Goal: Task Accomplishment & Management: Manage account settings

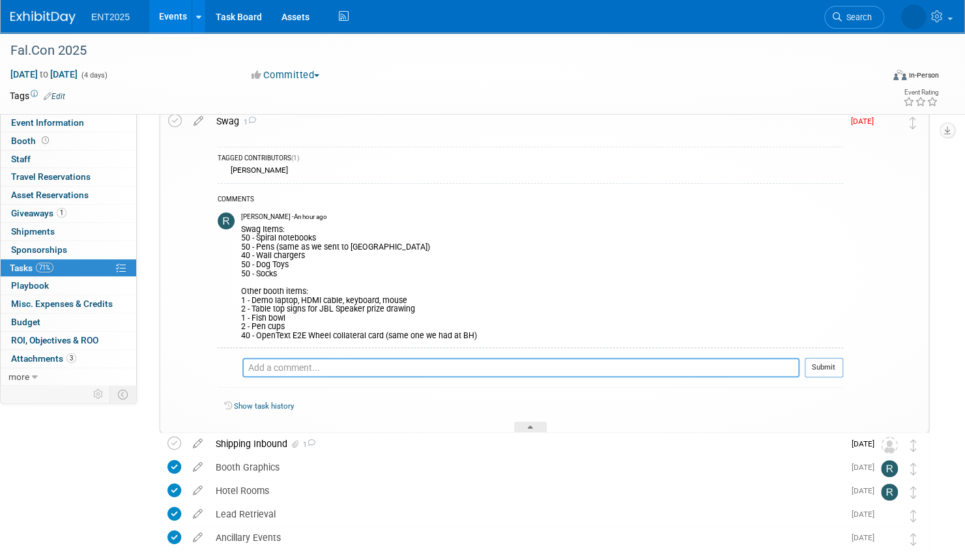
click at [289, 366] on textarea at bounding box center [520, 368] width 557 height 20
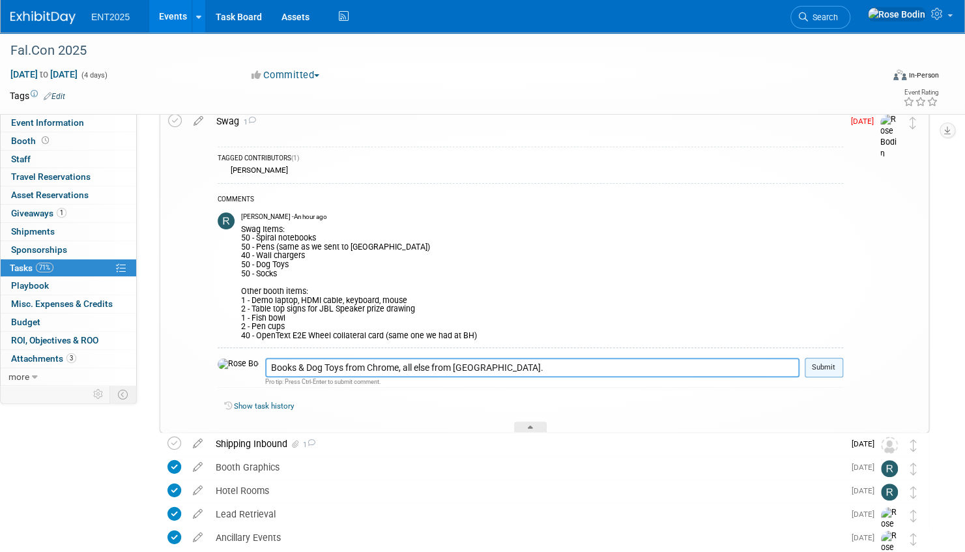
type textarea "Books & Dog Toys from Chrome, all else from [GEOGRAPHIC_DATA]."
click at [822, 366] on button "Submit" at bounding box center [824, 368] width 38 height 20
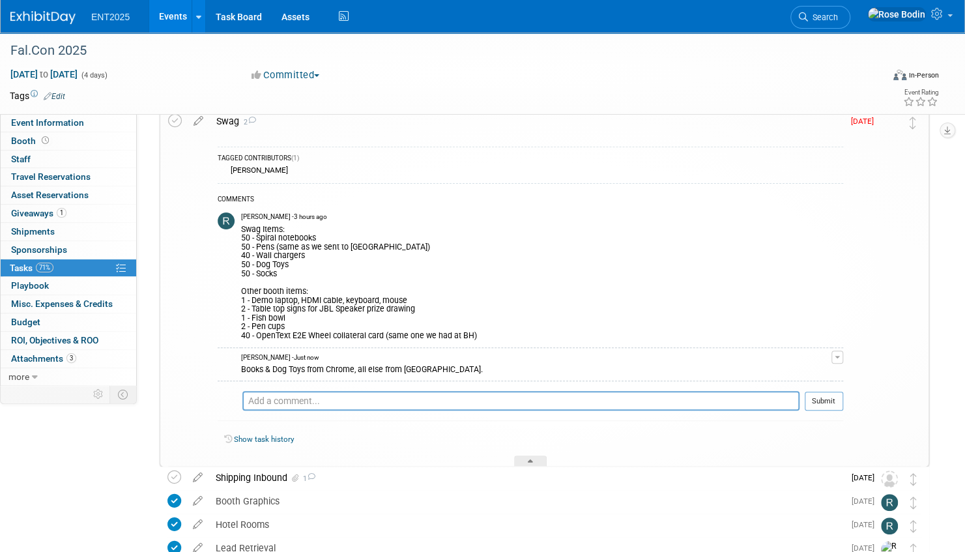
click at [375, 472] on div "Shipping Inbound 1" at bounding box center [526, 478] width 635 height 22
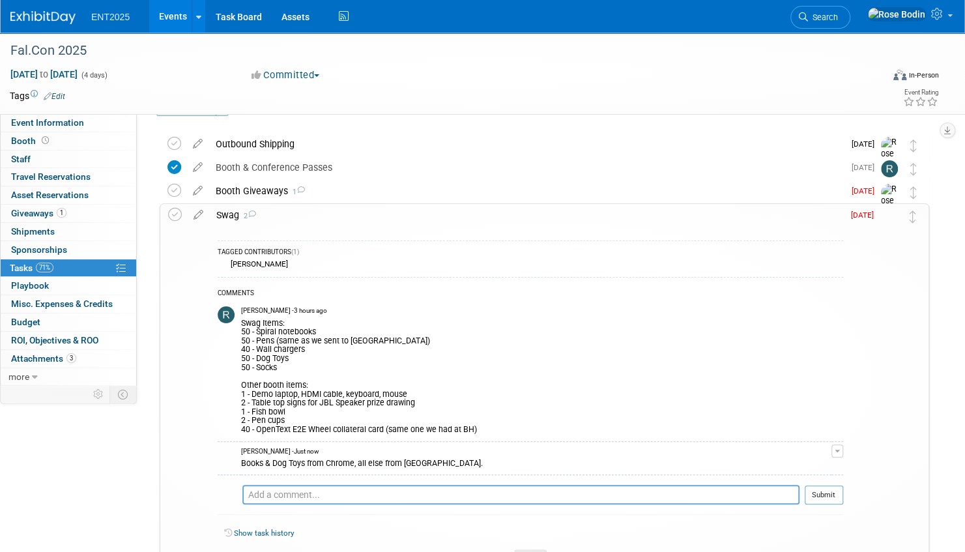
scroll to position [65, 0]
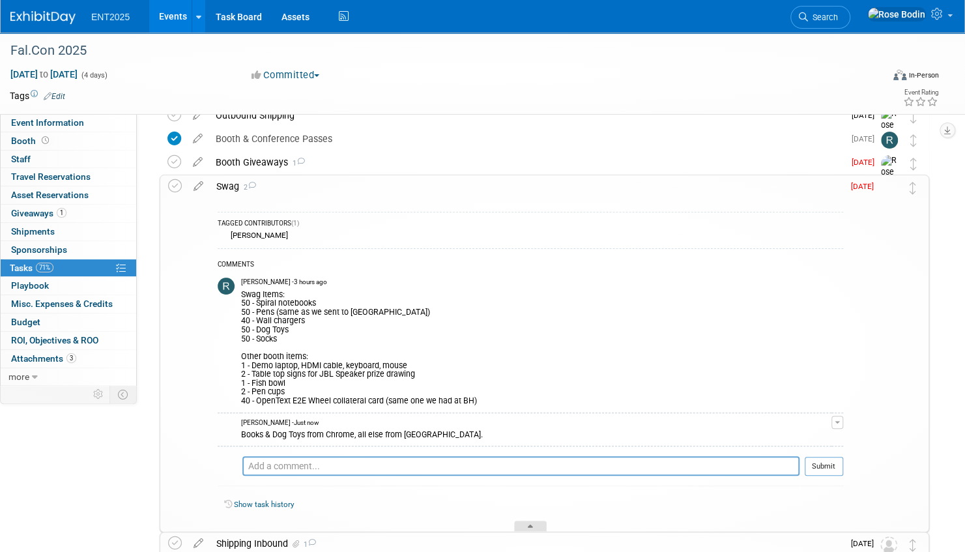
click at [533, 521] on div at bounding box center [530, 526] width 33 height 11
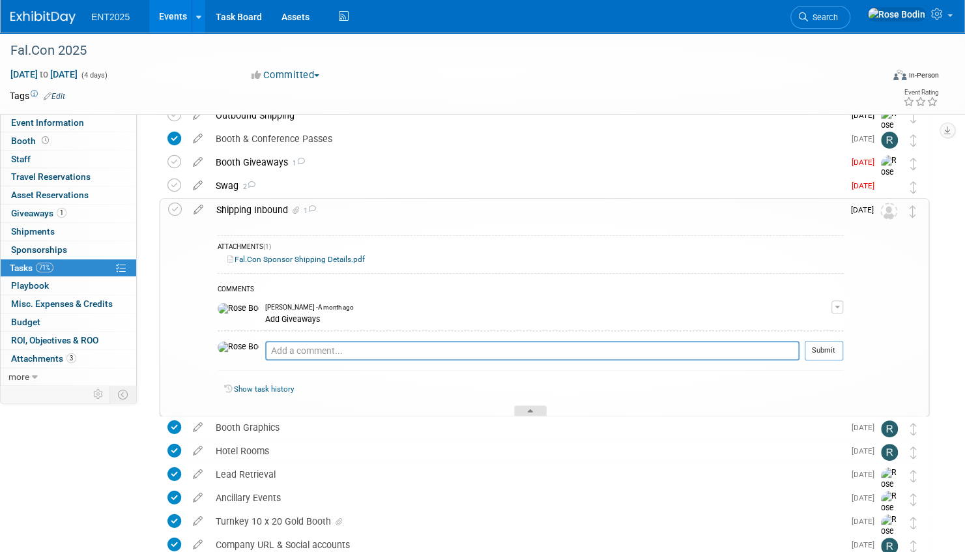
click at [533, 406] on div at bounding box center [530, 410] width 33 height 11
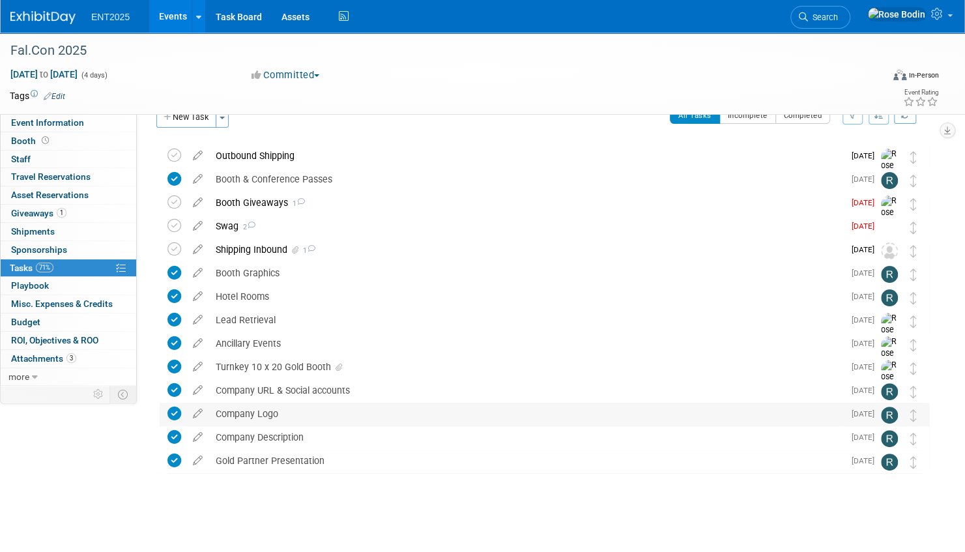
scroll to position [0, 0]
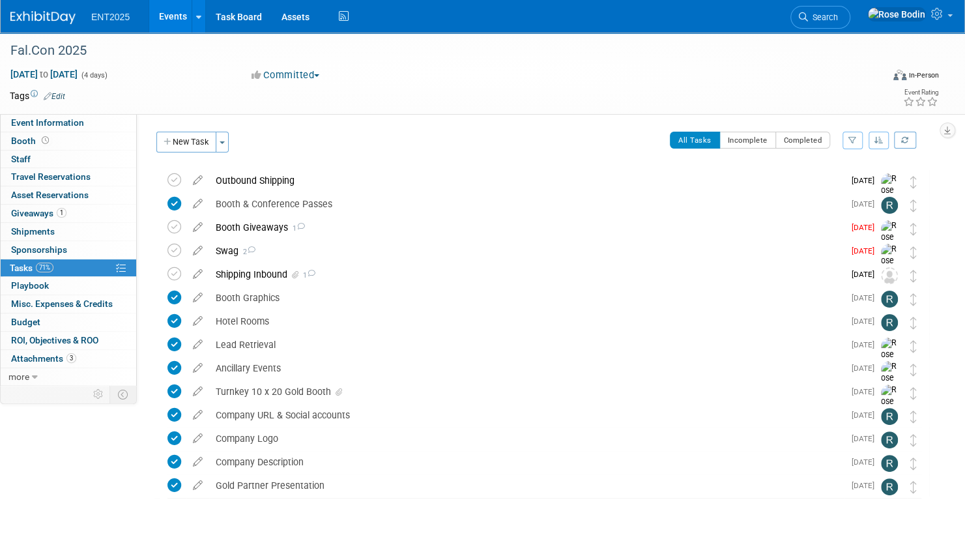
click at [178, 12] on link "Events" at bounding box center [173, 16] width 48 height 33
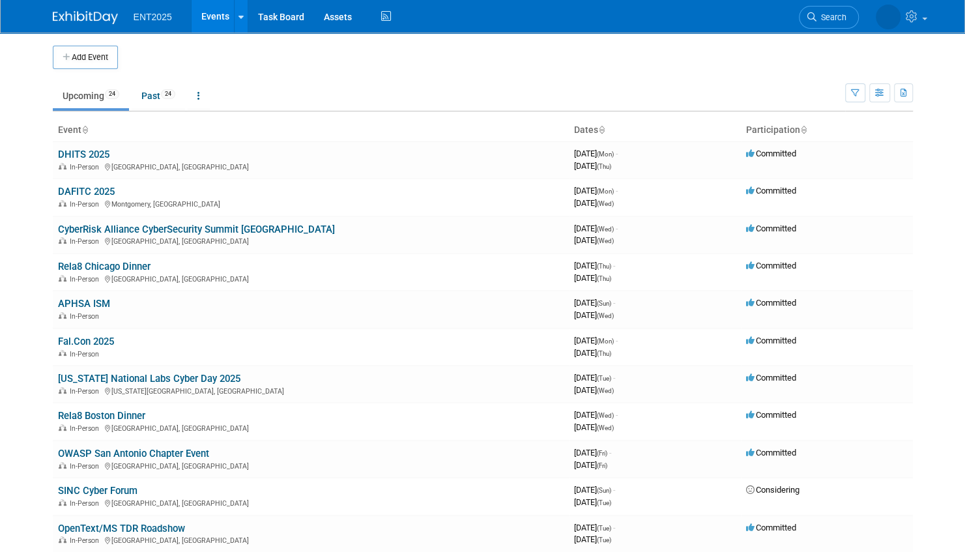
click at [469, 87] on ul "Upcoming 24 Past 24 All Events 48 Past and Upcoming Grouped Annually Events gro…" at bounding box center [449, 96] width 792 height 29
